Goal: Understand process/instructions: Learn how to perform a task or action

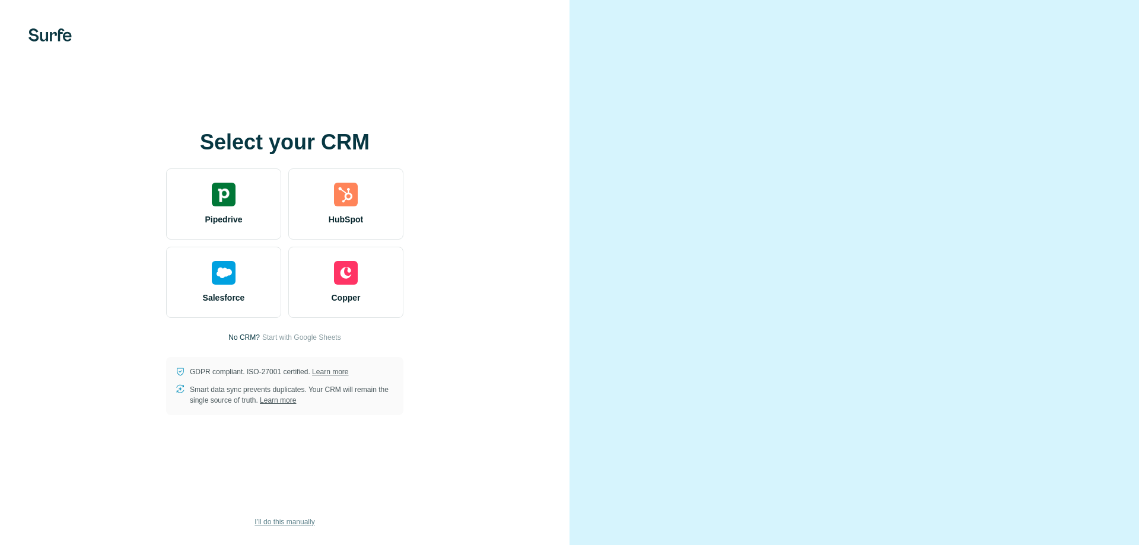
click at [291, 518] on span "I’ll do this manually" at bounding box center [284, 522] width 60 height 11
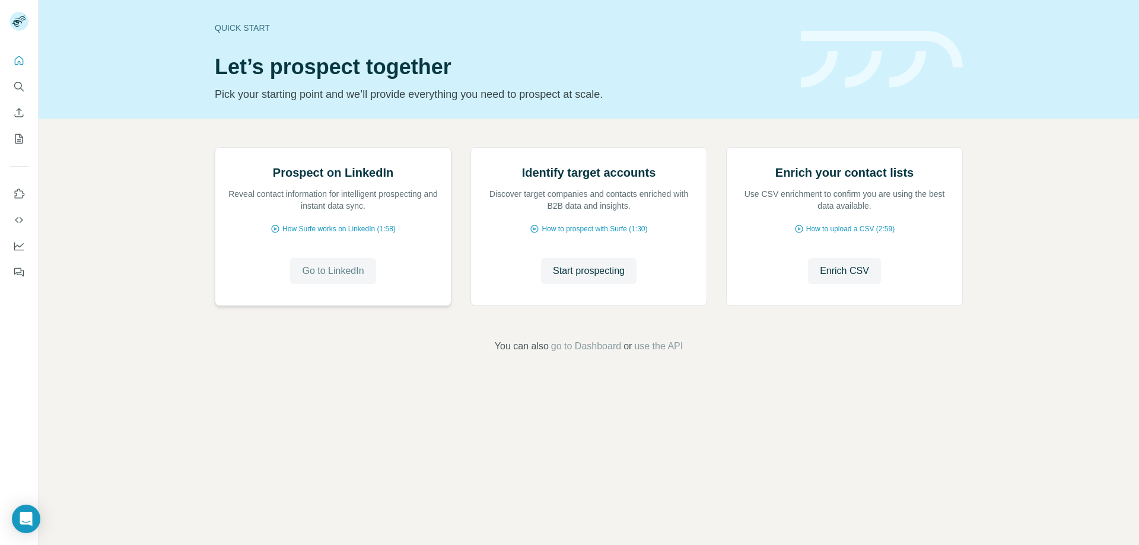
click at [338, 278] on span "Go to LinkedIn" at bounding box center [333, 271] width 62 height 14
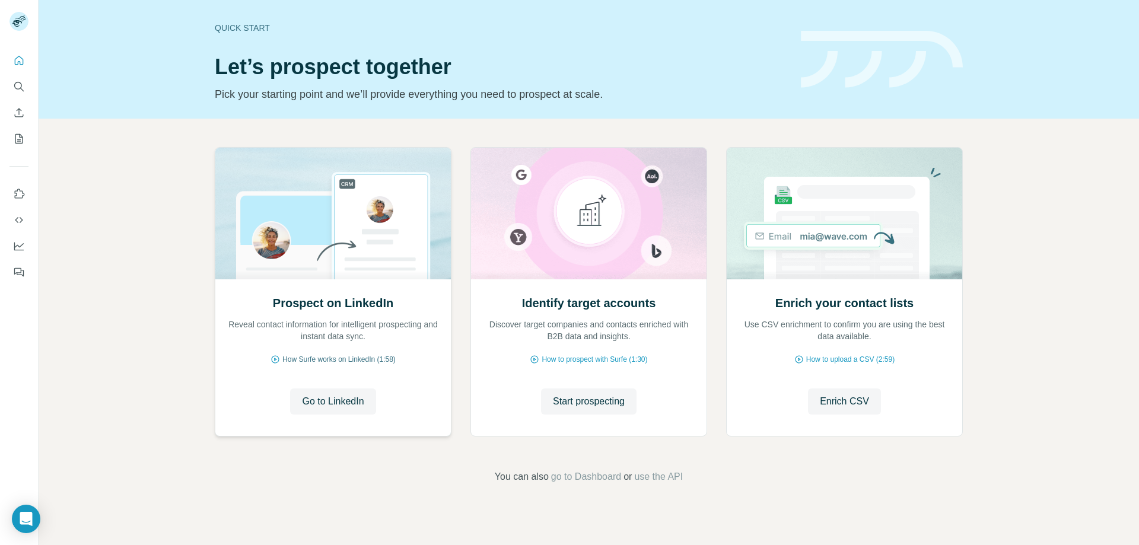
click at [368, 362] on span "How Surfe works on LinkedIn (1:58)" at bounding box center [338, 359] width 113 height 11
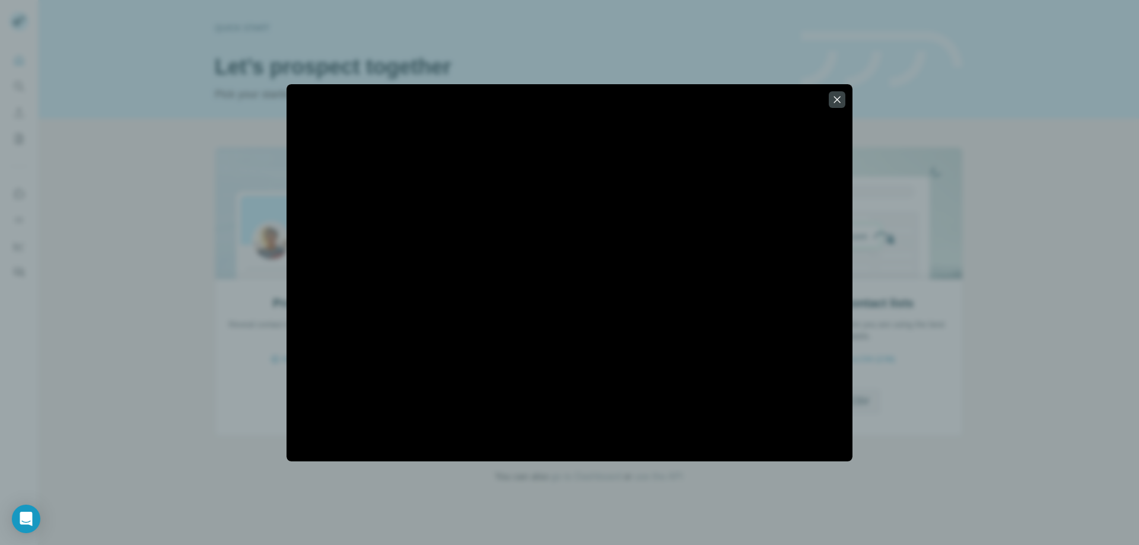
click at [245, 282] on div at bounding box center [569, 272] width 1139 height 545
